Goal: Task Accomplishment & Management: Use online tool/utility

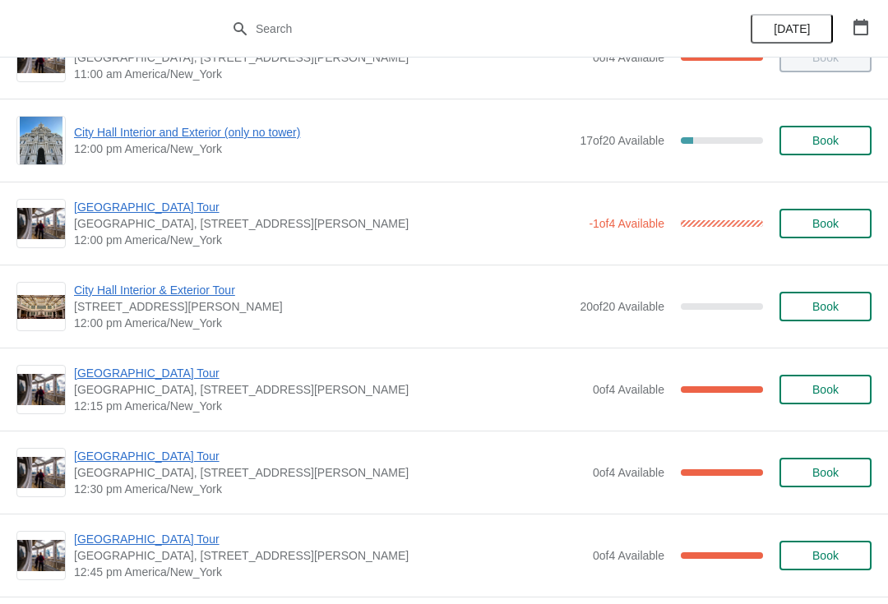
scroll to position [714, 0]
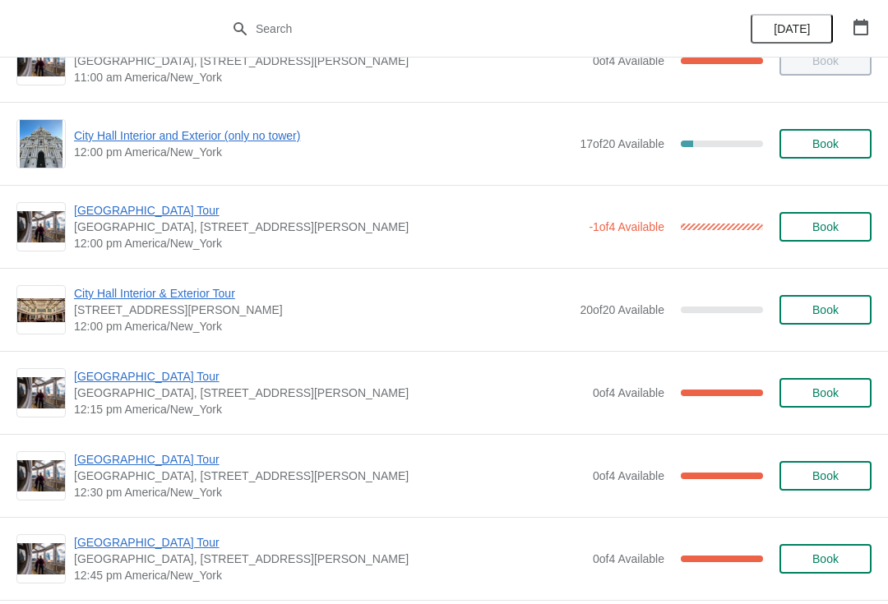
click at [146, 384] on span "[GEOGRAPHIC_DATA] Tour" at bounding box center [329, 376] width 511 height 16
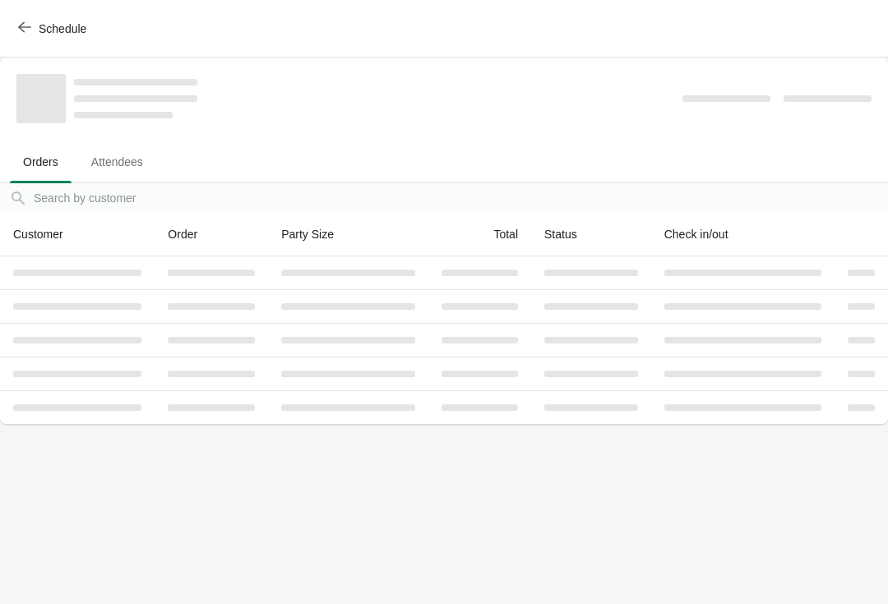
scroll to position [0, 0]
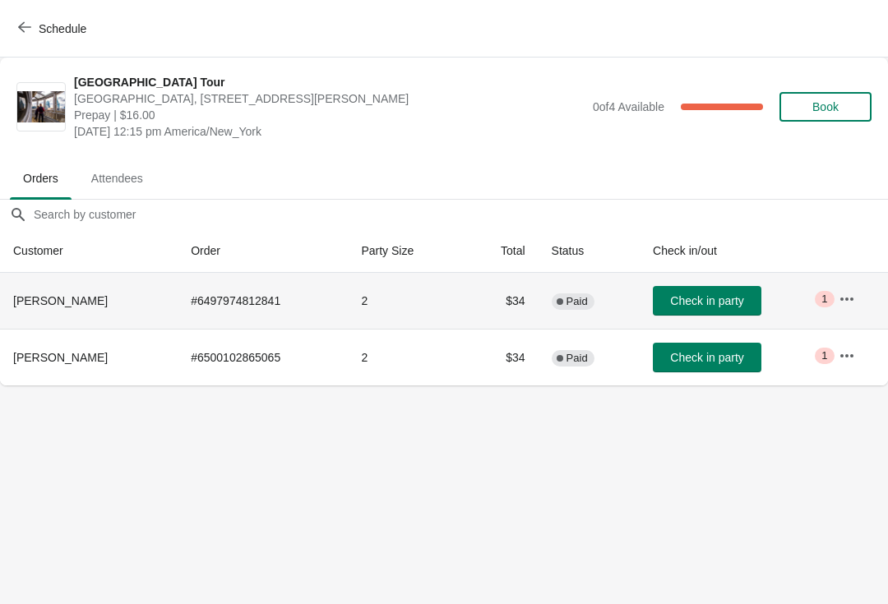
click at [723, 280] on td "Check in party" at bounding box center [733, 301] width 186 height 56
click at [715, 282] on td "Check in party" at bounding box center [733, 301] width 186 height 56
click at [724, 301] on span "Check in party" at bounding box center [706, 300] width 73 height 13
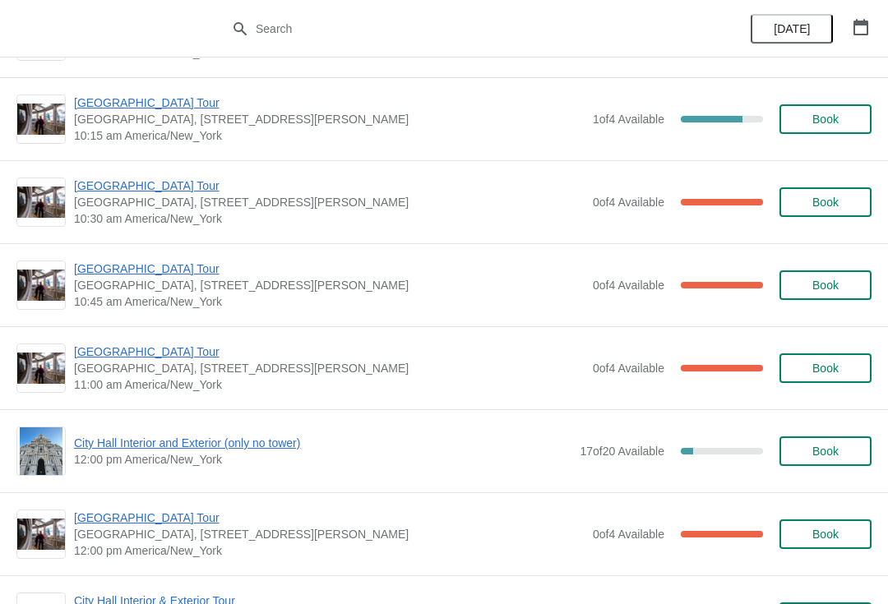
scroll to position [2168, 0]
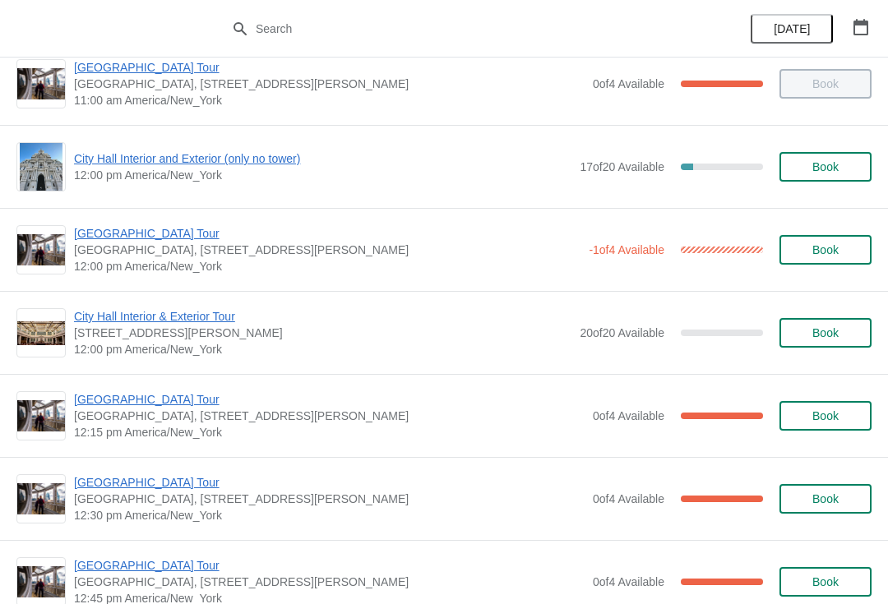
scroll to position [692, 0]
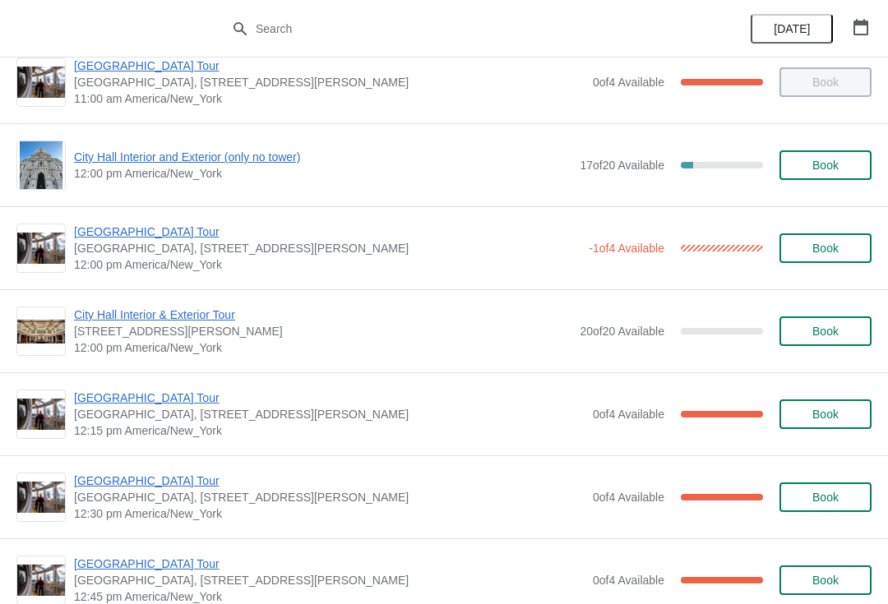
click at [166, 398] on span "[GEOGRAPHIC_DATA] Tour" at bounding box center [329, 398] width 511 height 16
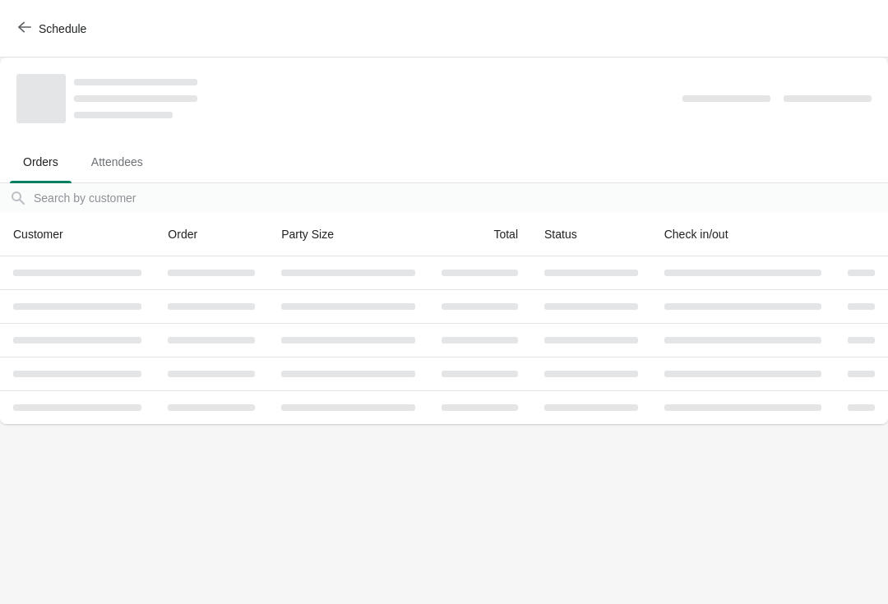
scroll to position [0, 0]
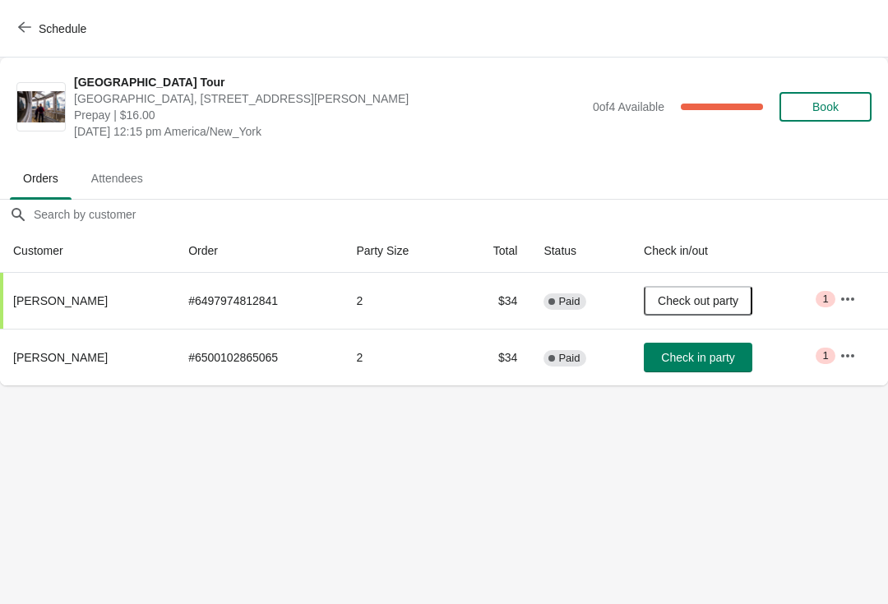
click at [719, 359] on span "Check in party" at bounding box center [697, 357] width 73 height 13
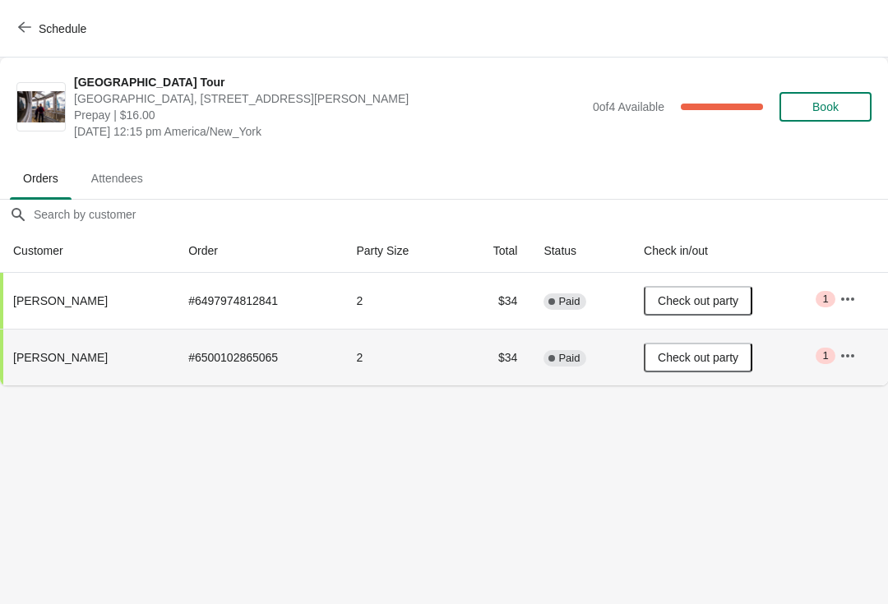
click at [41, 22] on span "Schedule" at bounding box center [63, 28] width 48 height 13
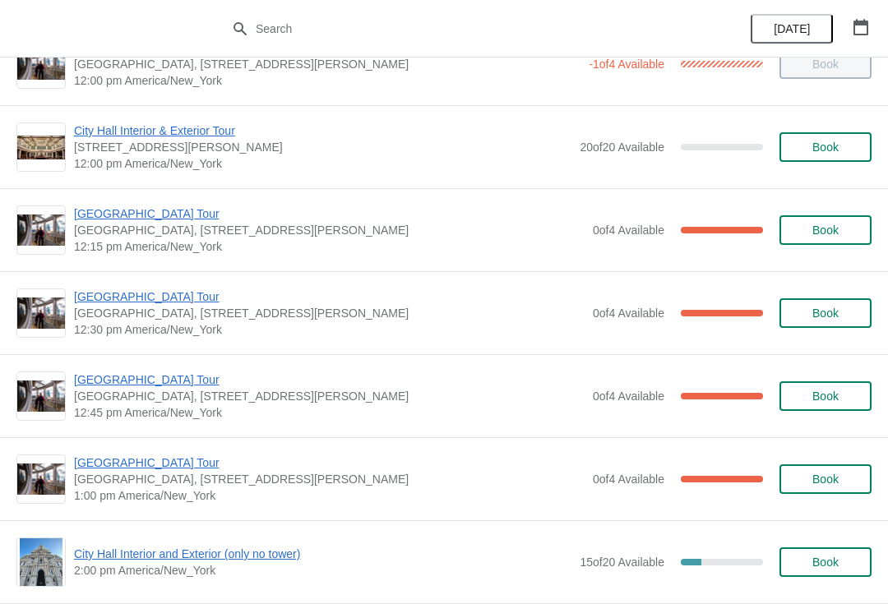
scroll to position [878, 0]
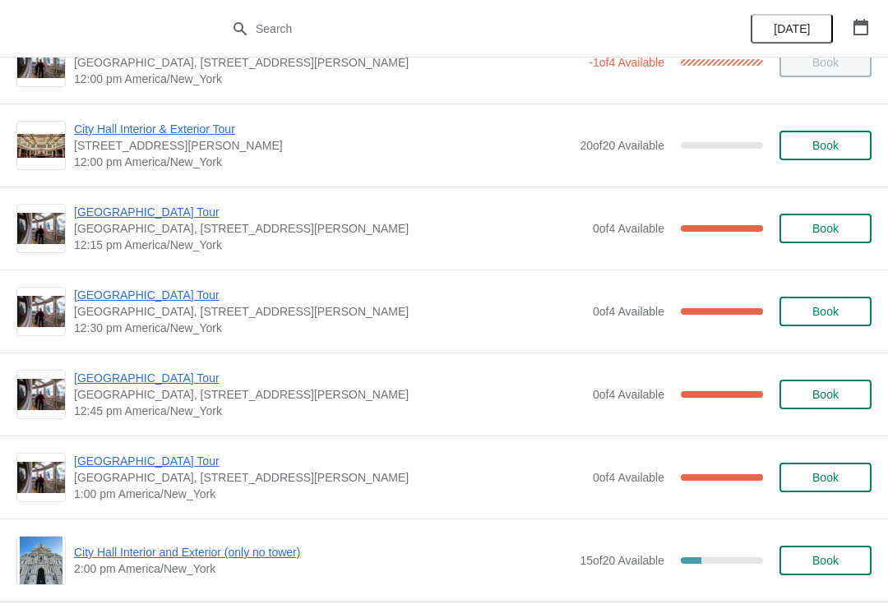
click at [156, 300] on span "[GEOGRAPHIC_DATA] Tour" at bounding box center [329, 295] width 511 height 16
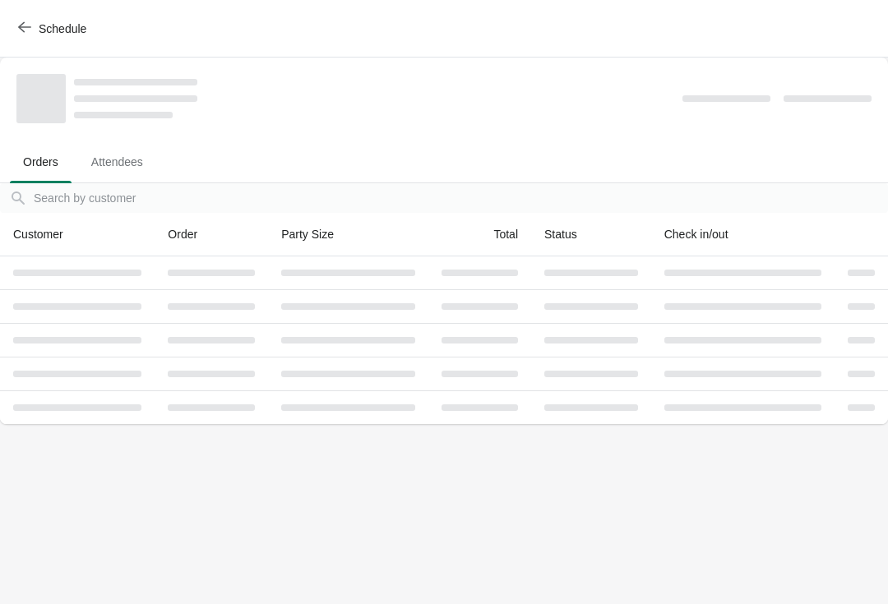
scroll to position [0, 0]
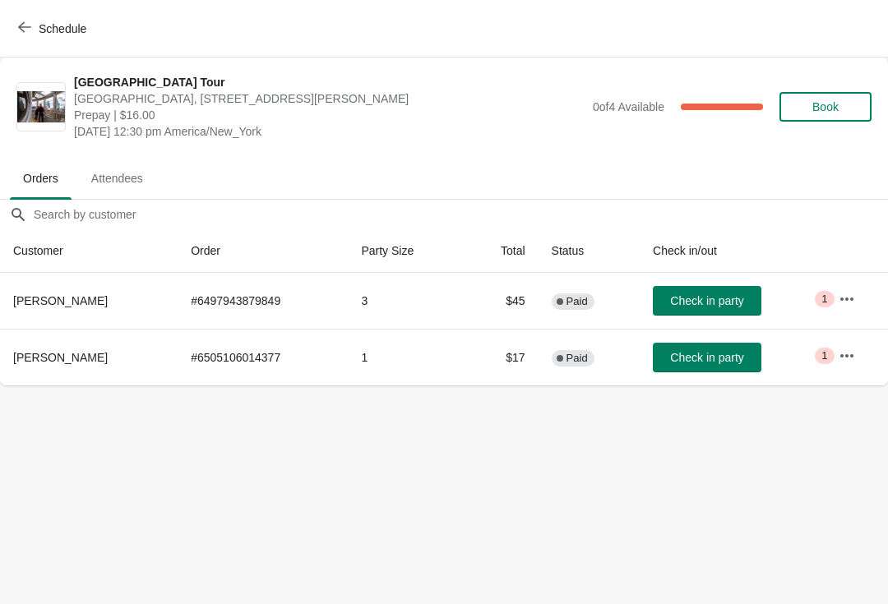
click at [725, 294] on span "Check in party" at bounding box center [706, 300] width 73 height 13
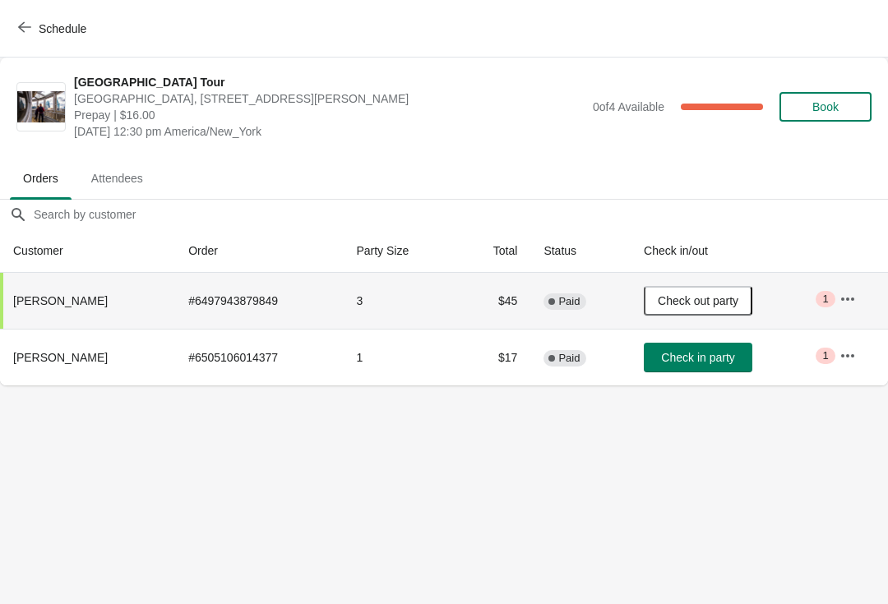
click at [49, 29] on span "Schedule" at bounding box center [63, 28] width 48 height 13
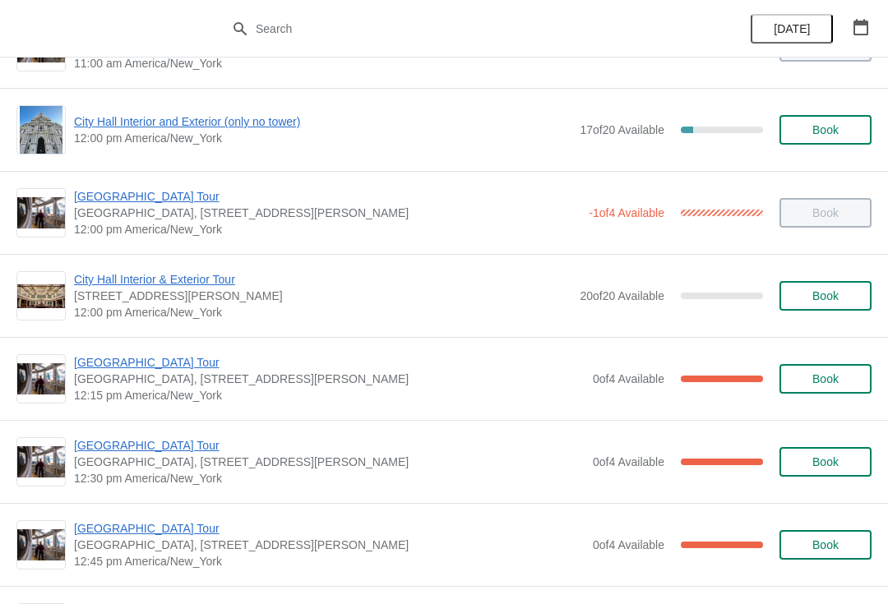
scroll to position [744, 0]
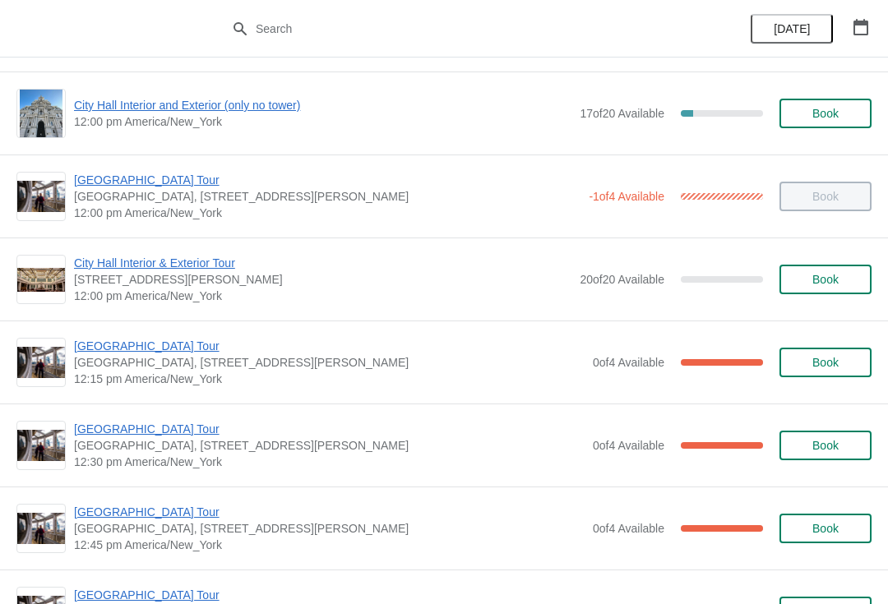
click at [160, 511] on span "[GEOGRAPHIC_DATA] Tour" at bounding box center [329, 512] width 511 height 16
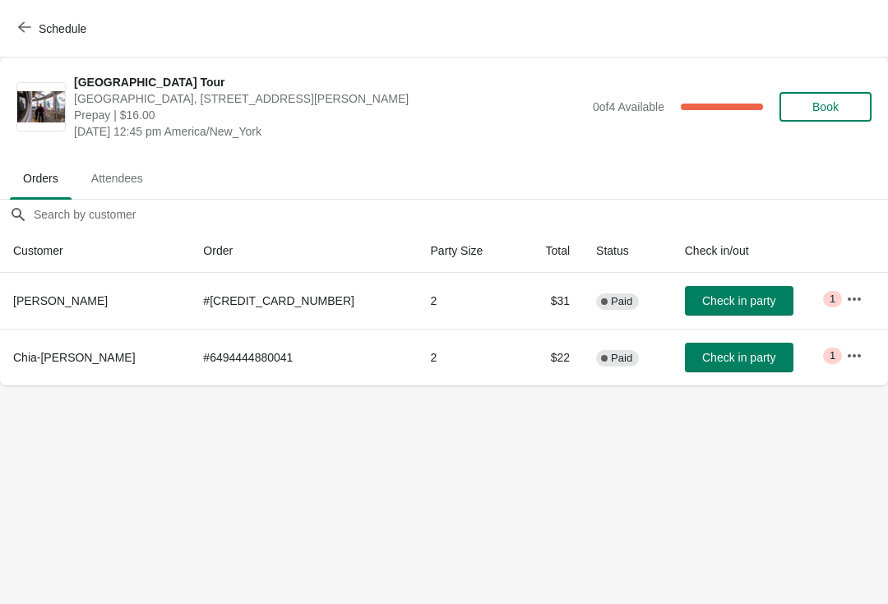
click at [728, 365] on button "Check in party" at bounding box center [739, 358] width 109 height 30
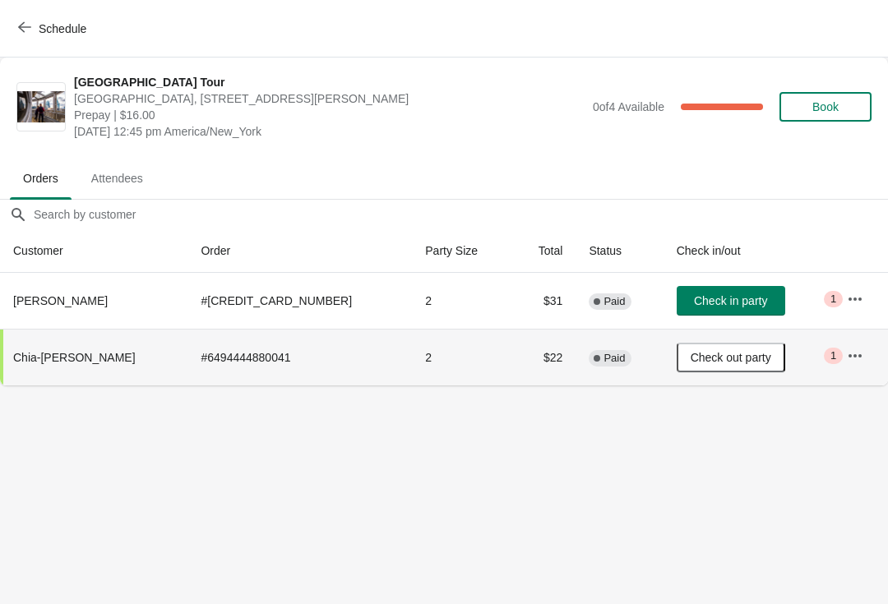
click at [729, 293] on button "Check in party" at bounding box center [731, 301] width 109 height 30
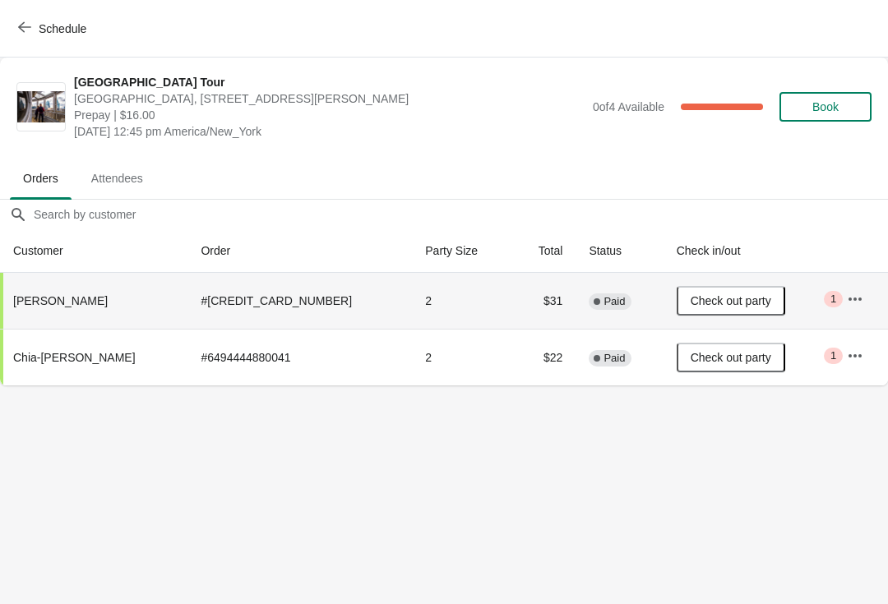
click at [50, 26] on span "Schedule" at bounding box center [63, 28] width 48 height 13
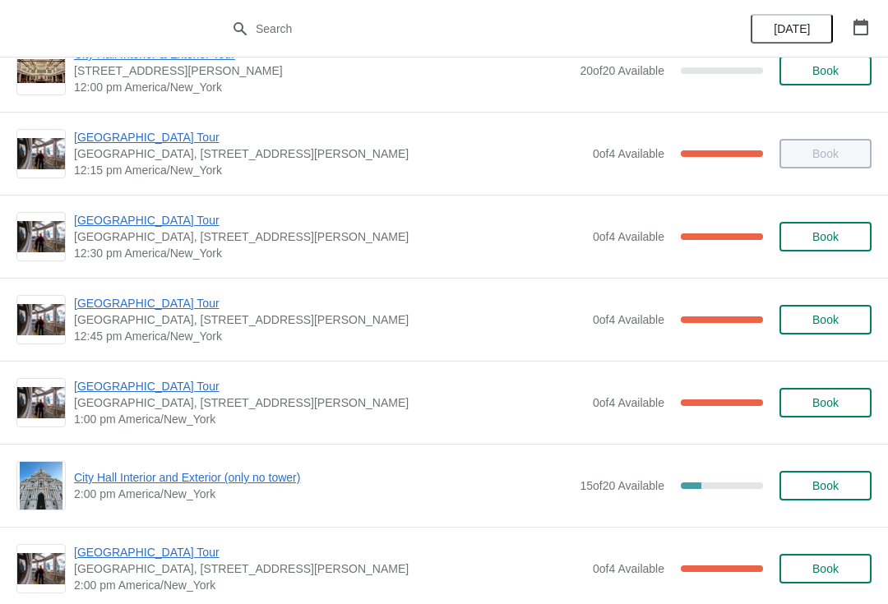
scroll to position [945, 0]
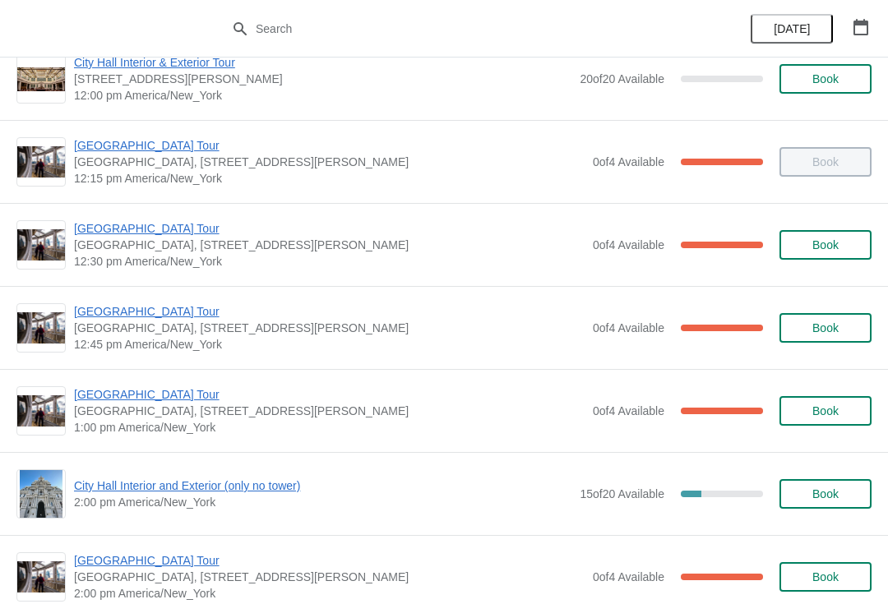
click at [165, 397] on span "[GEOGRAPHIC_DATA] Tour" at bounding box center [329, 394] width 511 height 16
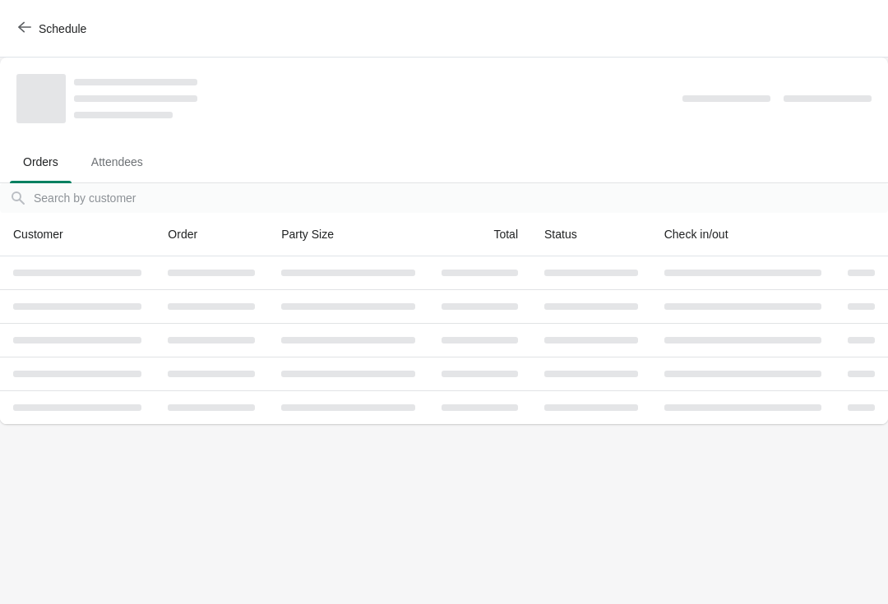
scroll to position [0, 0]
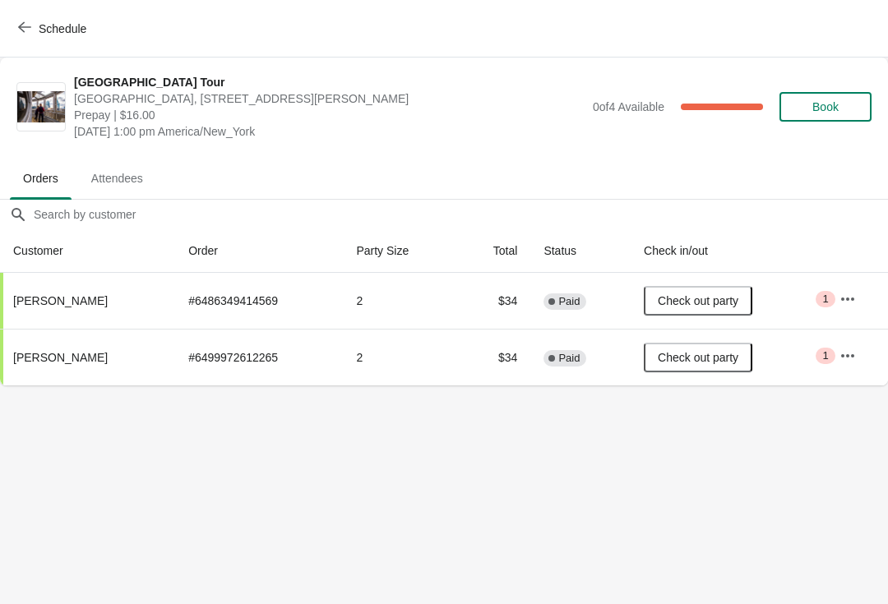
click at [39, 17] on button "Schedule" at bounding box center [53, 29] width 91 height 30
